Goal: Answer question/provide support: Answer question/provide support

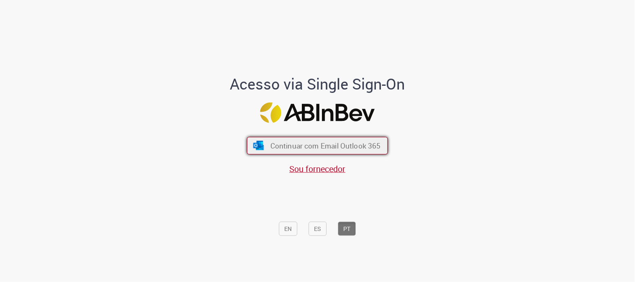
click at [288, 141] on span "Continuar com Email Outlook 365" at bounding box center [325, 146] width 110 height 10
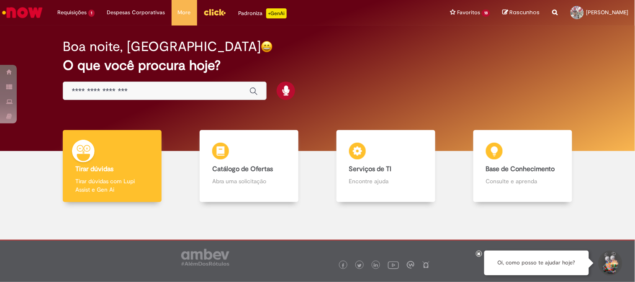
click at [215, 15] on img "Menu Cabeçalho" at bounding box center [214, 12] width 23 height 13
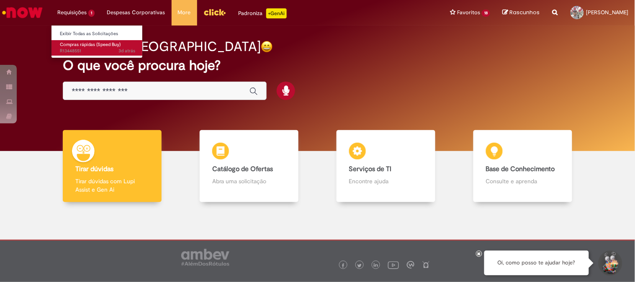
click at [84, 49] on span "3d atrás 3 dias atrás R13448551" at bounding box center [97, 51] width 75 height 7
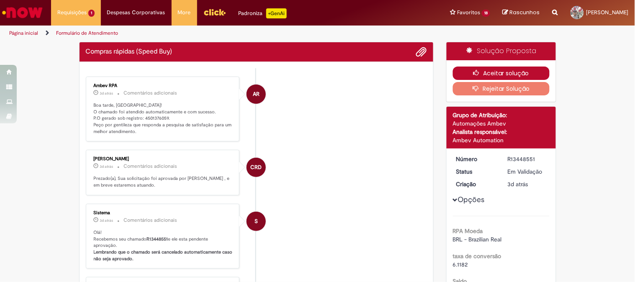
click at [467, 73] on button "Aceitar solução" at bounding box center [501, 73] width 97 height 13
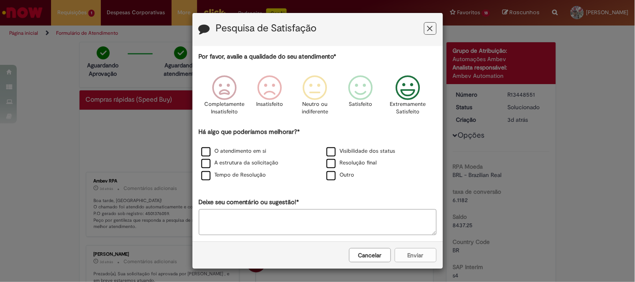
click at [398, 101] on p "Extremamente Satisfeito" at bounding box center [408, 107] width 36 height 15
click at [207, 151] on label "O atendimento em si" at bounding box center [233, 151] width 65 height 8
click at [416, 256] on button "Enviar" at bounding box center [416, 255] width 42 height 14
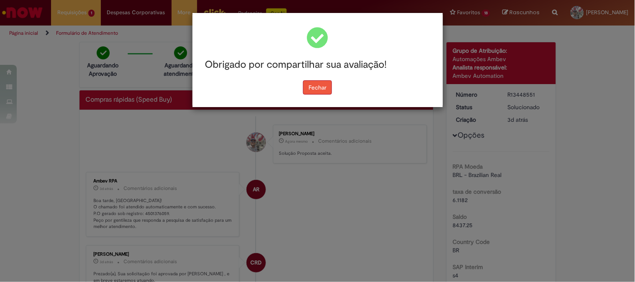
click at [326, 90] on button "Fechar" at bounding box center [317, 87] width 29 height 14
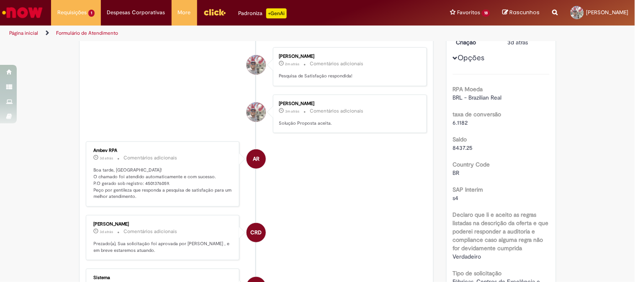
scroll to position [155, 0]
